Goal: Information Seeking & Learning: Find specific fact

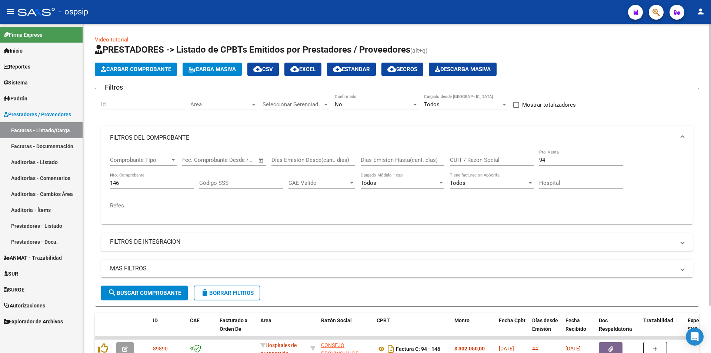
scroll to position [56, 0]
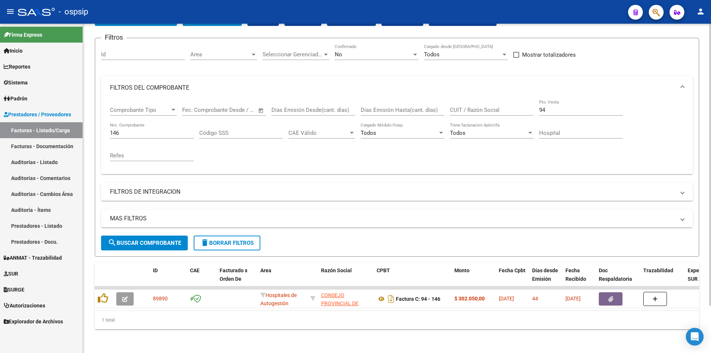
click at [132, 130] on input "146" at bounding box center [152, 133] width 84 height 7
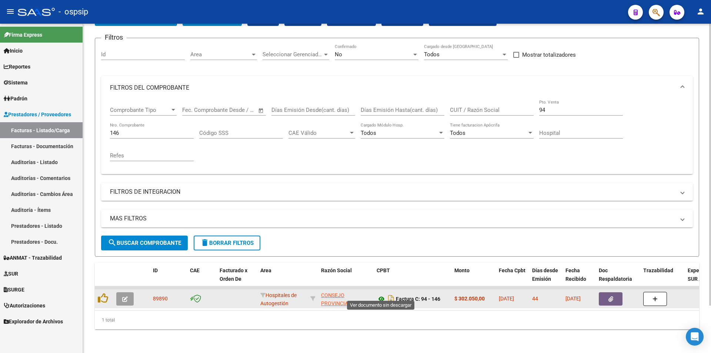
click at [380, 295] on icon at bounding box center [381, 298] width 10 height 9
click at [103, 298] on div at bounding box center [104, 298] width 13 height 11
click at [112, 294] on datatable-body-cell at bounding box center [104, 298] width 19 height 18
click at [108, 294] on div at bounding box center [104, 298] width 13 height 11
click at [103, 296] on icon at bounding box center [103, 298] width 10 height 10
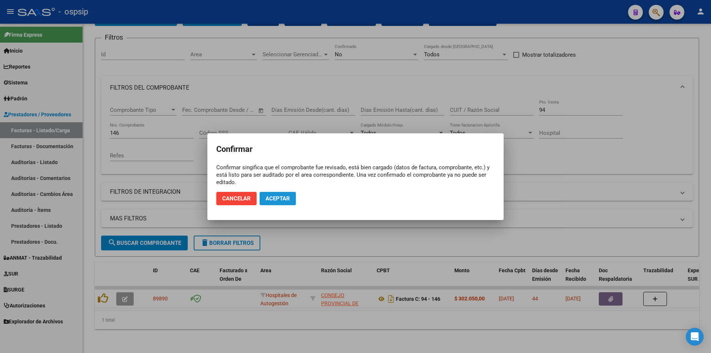
click at [277, 195] on span "Aceptar" at bounding box center [277, 198] width 24 height 7
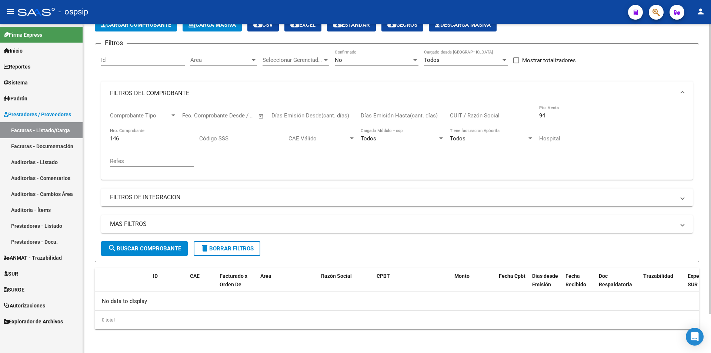
scroll to position [44, 0]
drag, startPoint x: 145, startPoint y: 135, endPoint x: 0, endPoint y: 172, distance: 149.5
click at [0, 148] on mat-sidenav-container "Firma Express Inicio Calendario SSS Instructivos Contacto OS Reportes Egresos D…" at bounding box center [355, 188] width 711 height 329
type input "607"
drag, startPoint x: 565, startPoint y: 115, endPoint x: 423, endPoint y: 135, distance: 143.2
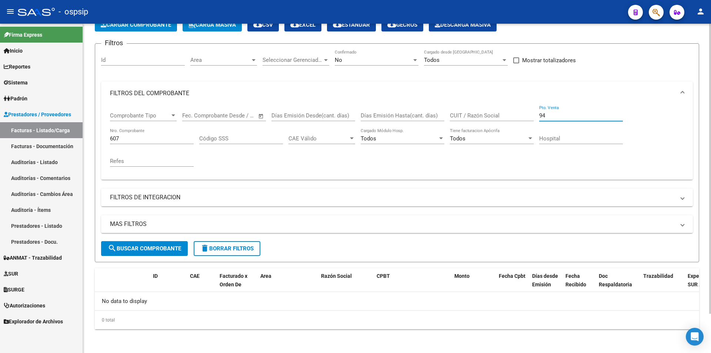
click at [429, 131] on div "Comprobante Tipo Comprobante Tipo Fecha inicio – Fecha fin Fec. Comprobante Des…" at bounding box center [397, 139] width 574 height 68
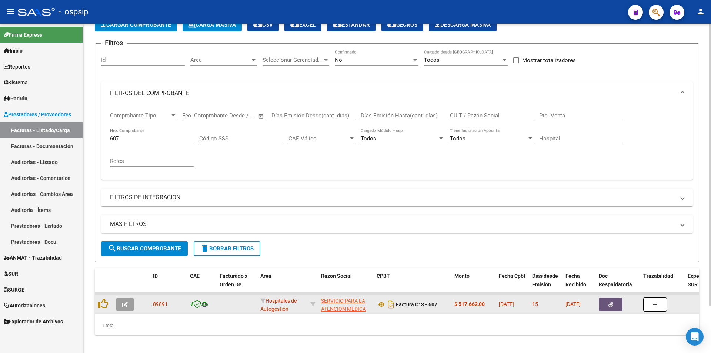
click at [604, 300] on button "button" at bounding box center [610, 304] width 24 height 13
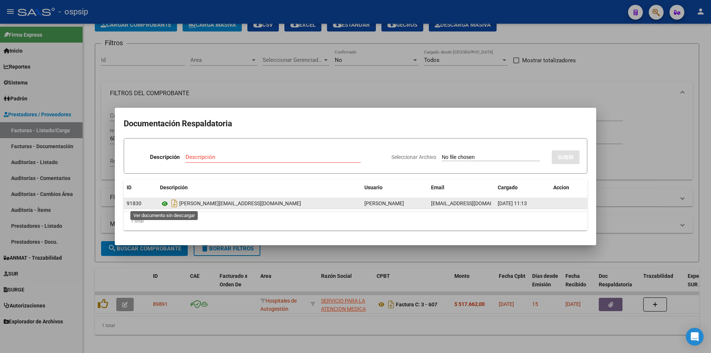
click at [167, 202] on icon at bounding box center [165, 203] width 10 height 9
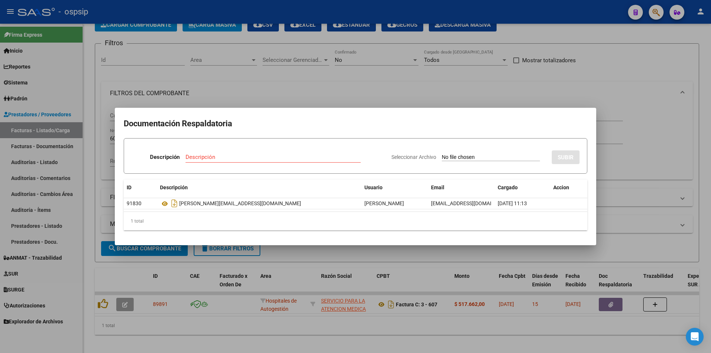
click at [236, 65] on div at bounding box center [355, 176] width 711 height 353
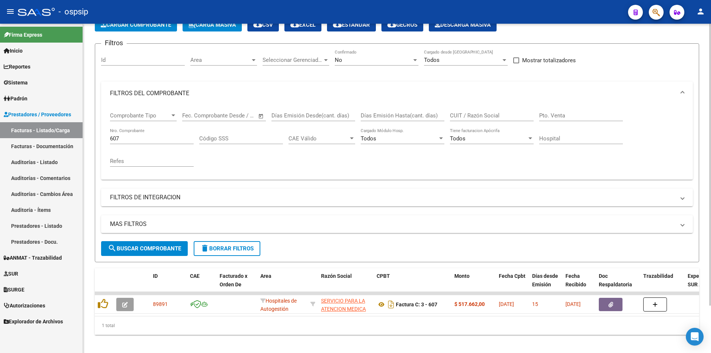
click at [149, 132] on div "607 Nro. Comprobante" at bounding box center [152, 136] width 84 height 16
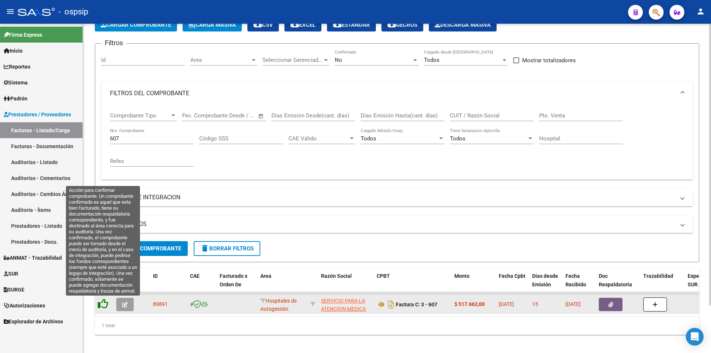
click at [100, 307] on icon at bounding box center [103, 303] width 10 height 10
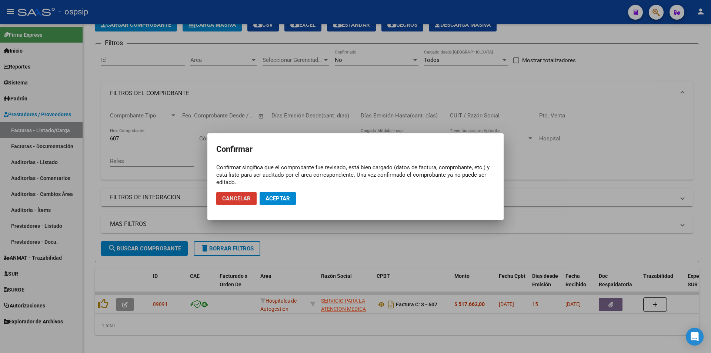
click at [281, 202] on button "Aceptar" at bounding box center [277, 198] width 36 height 13
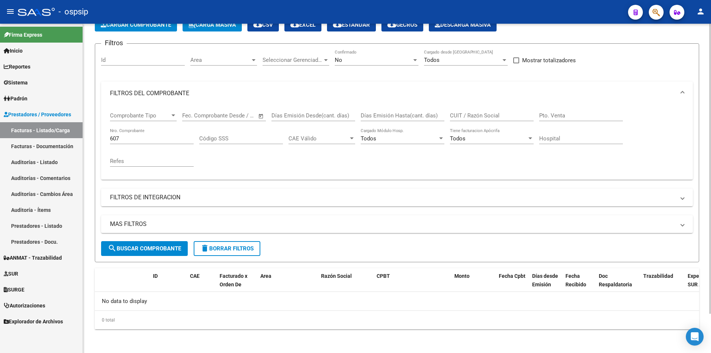
click at [343, 160] on div "Comprobante Tipo Comprobante Tipo Fecha inicio – Fecha fin Fec. Comprobante Des…" at bounding box center [397, 139] width 574 height 68
click at [651, 6] on button "button" at bounding box center [655, 12] width 15 height 15
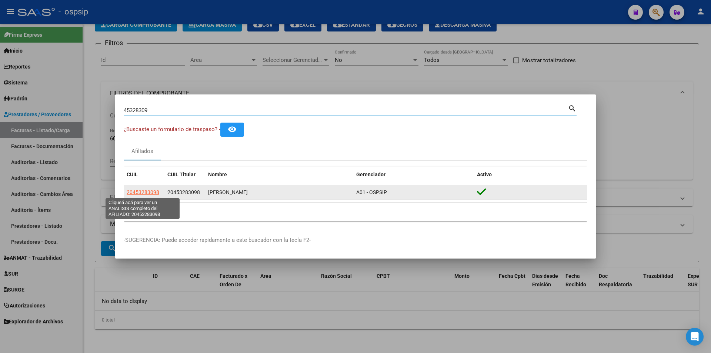
click at [144, 194] on span "20453283098" at bounding box center [143, 192] width 33 height 6
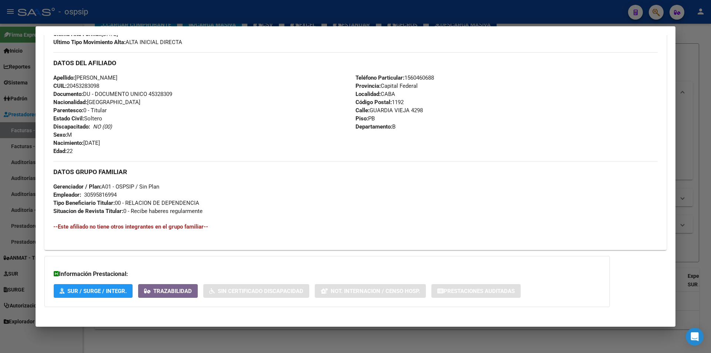
scroll to position [218, 0]
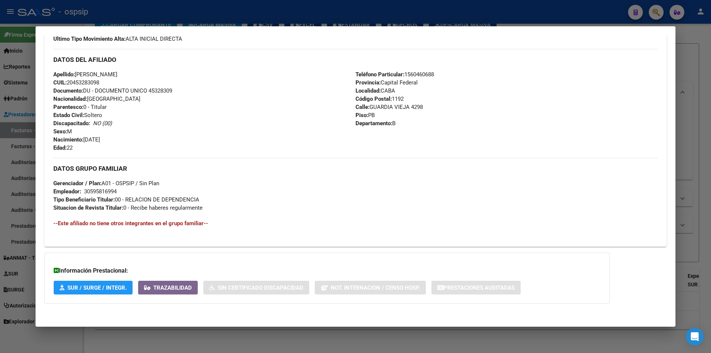
click at [101, 194] on div "30595816994" at bounding box center [100, 191] width 33 height 8
drag, startPoint x: 101, startPoint y: 194, endPoint x: 110, endPoint y: 198, distance: 9.8
click at [110, 198] on strong "Tipo Beneficiario Titular:" at bounding box center [83, 199] width 61 height 7
drag, startPoint x: 127, startPoint y: 205, endPoint x: 187, endPoint y: 206, distance: 60.3
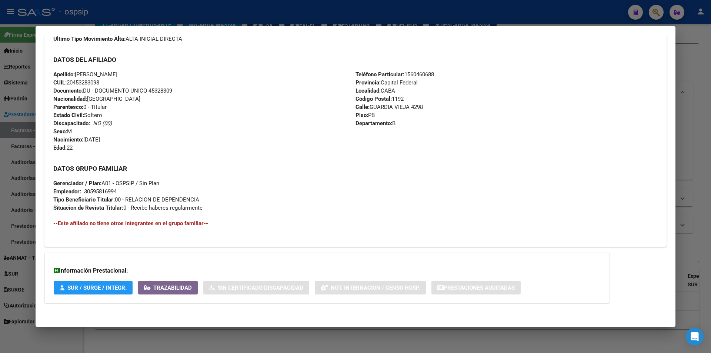
click at [187, 206] on span "Situacion de Revista Titular: 0 - Recibe haberes regularmente" at bounding box center [127, 207] width 149 height 7
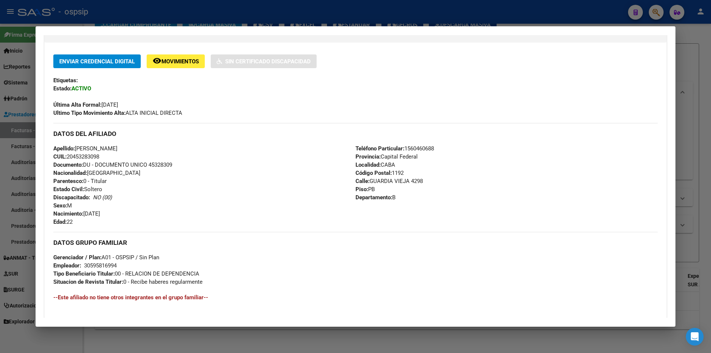
drag, startPoint x: 407, startPoint y: 147, endPoint x: 421, endPoint y: 151, distance: 14.7
click at [421, 151] on span "Teléfono Particular: [PHONE_NUMBER]" at bounding box center [394, 148] width 78 height 7
drag, startPoint x: 408, startPoint y: 150, endPoint x: 422, endPoint y: 150, distance: 14.1
click at [422, 150] on span "Teléfono Particular: [PHONE_NUMBER]" at bounding box center [394, 148] width 78 height 7
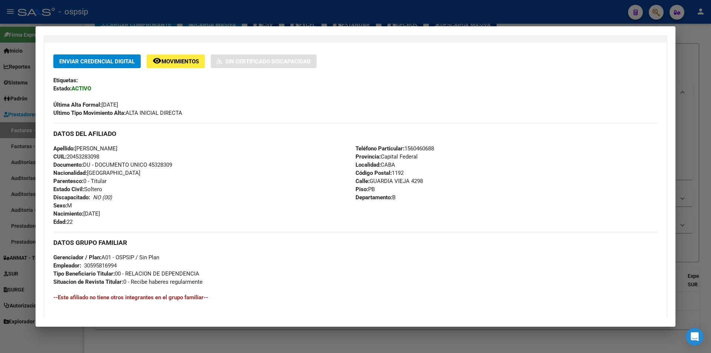
click at [429, 150] on span "Teléfono Particular: [PHONE_NUMBER]" at bounding box center [394, 148] width 78 height 7
drag, startPoint x: 405, startPoint y: 149, endPoint x: 437, endPoint y: 146, distance: 32.3
click at [437, 146] on div "Teléfono Particular: [PHONE_NUMBER] Provincia: Capital Federal Localidad: CABA …" at bounding box center [506, 184] width 302 height 81
drag, startPoint x: 435, startPoint y: 149, endPoint x: 407, endPoint y: 148, distance: 27.8
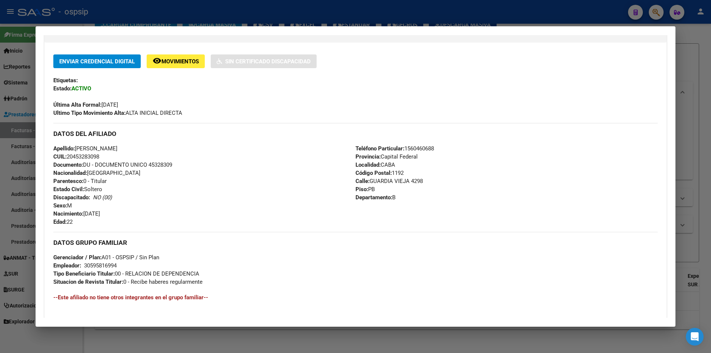
click at [407, 148] on div "Teléfono Particular: [PHONE_NUMBER] Provincia: Capital Federal Localidad: CABA …" at bounding box center [506, 184] width 302 height 81
click at [417, 144] on div "DATOS DEL AFILIADO" at bounding box center [355, 133] width 604 height 21
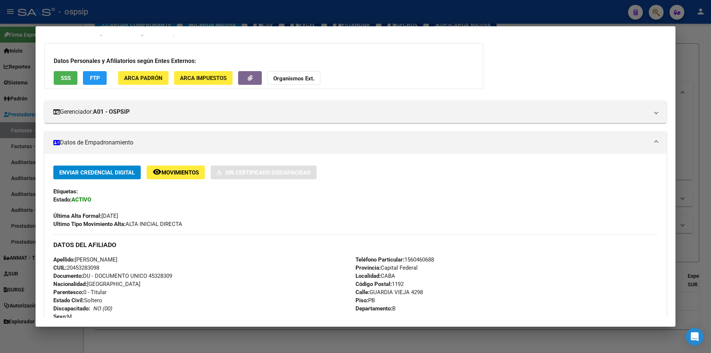
click at [59, 63] on h3 "Datos Personales y Afiliatorios según Entes Externos:" at bounding box center [264, 61] width 420 height 9
click at [0, 57] on div at bounding box center [355, 176] width 711 height 353
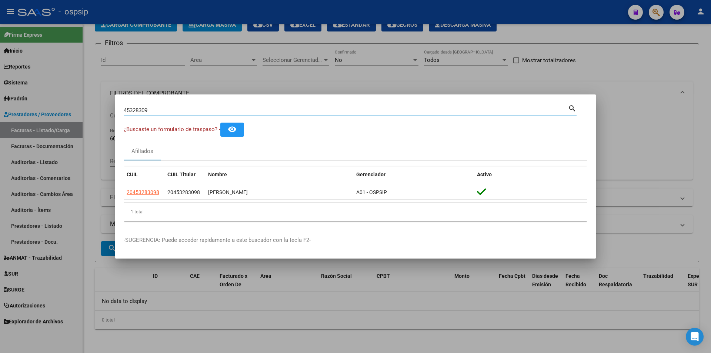
drag, startPoint x: 191, startPoint y: 113, endPoint x: 0, endPoint y: 110, distance: 191.4
click at [0, 99] on div "45328309 Buscar (apellido, dni, cuil, nro traspaso, cuit, obra social) search ¿…" at bounding box center [355, 176] width 711 height 353
type input "25058923"
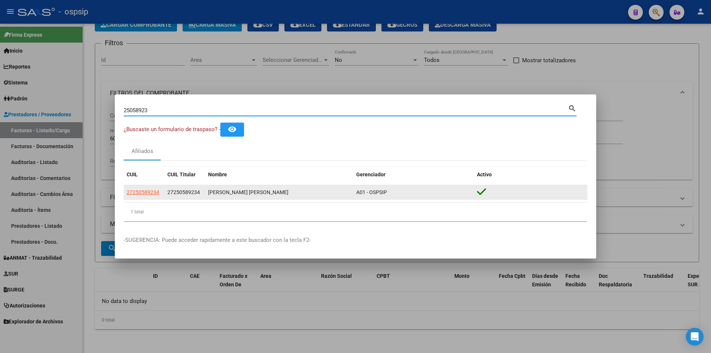
click at [133, 188] on app-link-go-to "27250589234" at bounding box center [143, 192] width 33 height 9
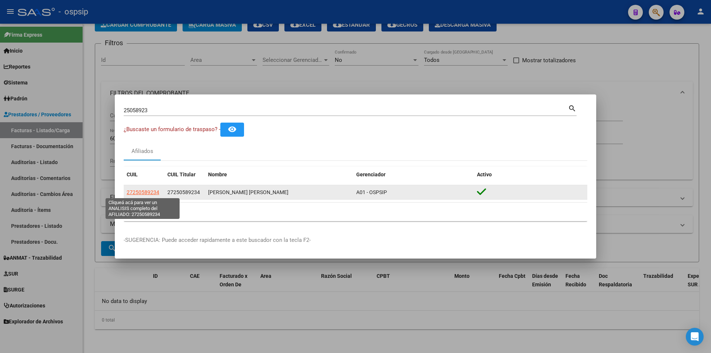
click at [127, 189] on span "27250589234" at bounding box center [143, 192] width 33 height 6
type textarea "27250589234"
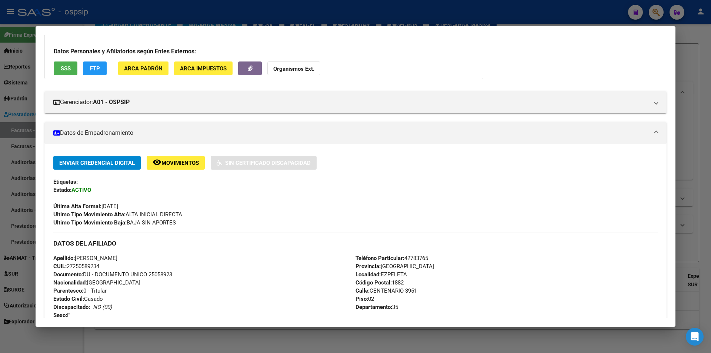
scroll to position [0, 0]
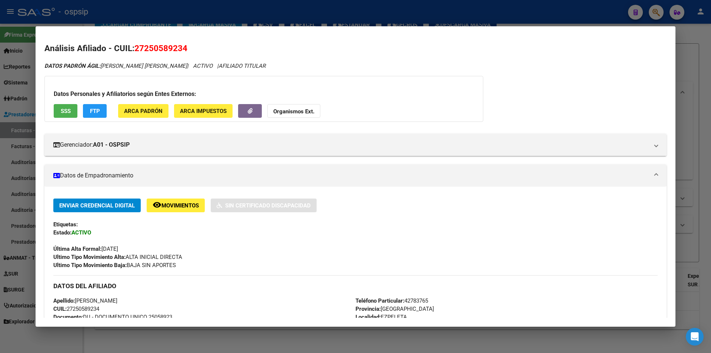
click at [235, 107] on div "Datos Personales y Afiliatorios según Entes Externos: SSS FTP ARCA Padrón ARCA …" at bounding box center [263, 99] width 439 height 46
click at [216, 112] on span "ARCA Impuestos" at bounding box center [203, 111] width 47 height 7
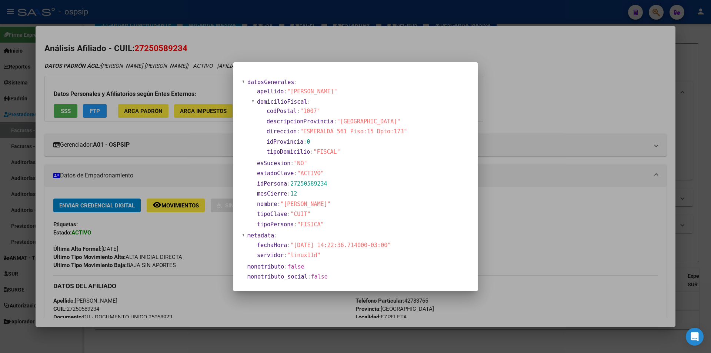
click at [216, 112] on div at bounding box center [355, 176] width 711 height 353
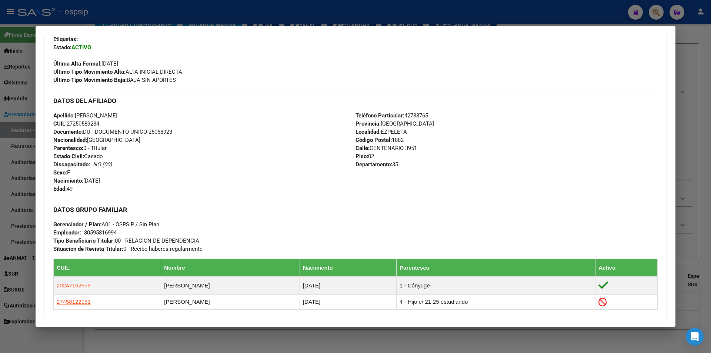
scroll to position [260, 0]
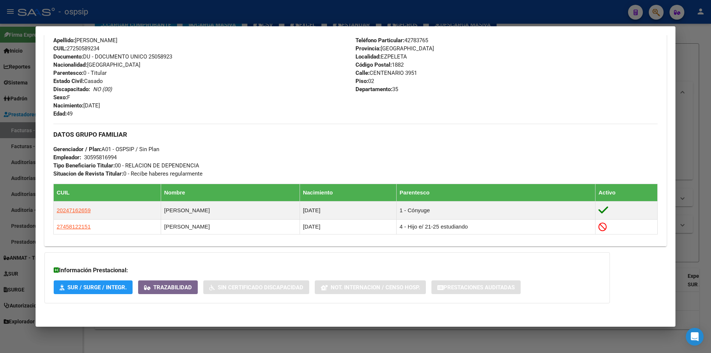
click at [144, 272] on h3 "Información Prestacional:" at bounding box center [327, 270] width 547 height 9
drag, startPoint x: 166, startPoint y: 288, endPoint x: 174, endPoint y: 265, distance: 23.5
click at [174, 265] on div "Información Prestacional: SUR / SURGE / INTEGR. Trazabilidad Sin Certificado Di…" at bounding box center [326, 277] width 565 height 51
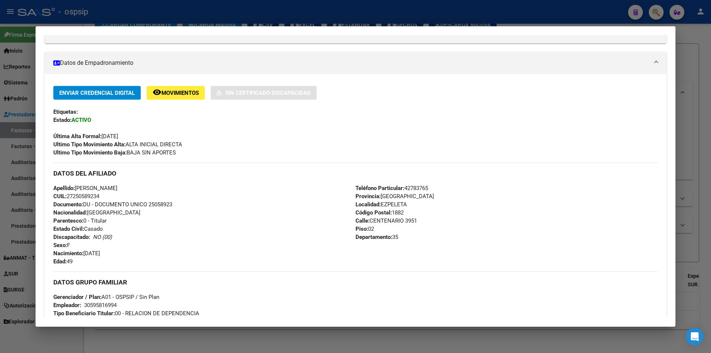
scroll to position [112, 0]
click at [15, 159] on div at bounding box center [355, 176] width 711 height 353
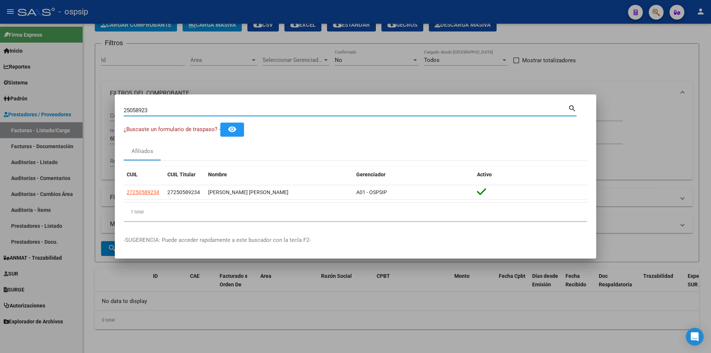
drag, startPoint x: 216, startPoint y: 111, endPoint x: 0, endPoint y: 101, distance: 216.7
click at [0, 100] on div "25058923 Buscar (apellido, dni, cuil, nro traspaso, cuit, obra social) search ¿…" at bounding box center [355, 176] width 711 height 353
type input "45328309"
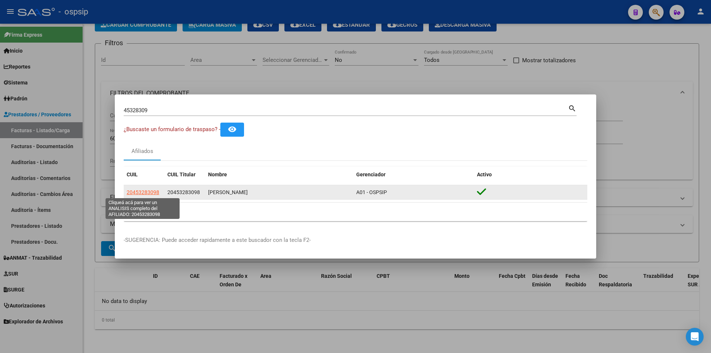
click at [140, 189] on span "20453283098" at bounding box center [143, 192] width 33 height 6
type textarea "20453283098"
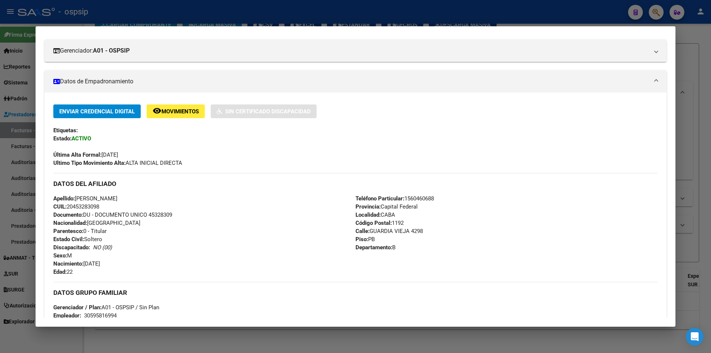
scroll to position [0, 0]
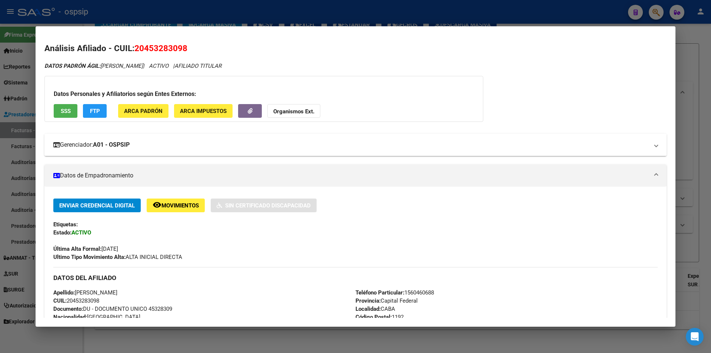
drag, startPoint x: 242, startPoint y: 155, endPoint x: 246, endPoint y: 151, distance: 5.0
click at [246, 151] on mat-expansion-panel-header "Gerenciador: A01 - OSPSIP" at bounding box center [355, 145] width 622 height 22
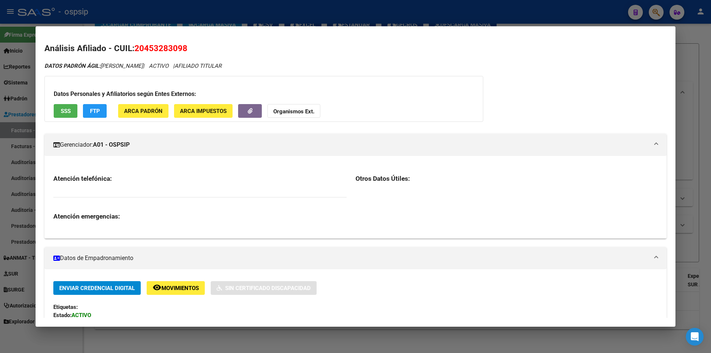
click at [246, 151] on mat-expansion-panel-header "Gerenciador: A01 - OSPSIP" at bounding box center [355, 145] width 622 height 22
